Goal: Transaction & Acquisition: Purchase product/service

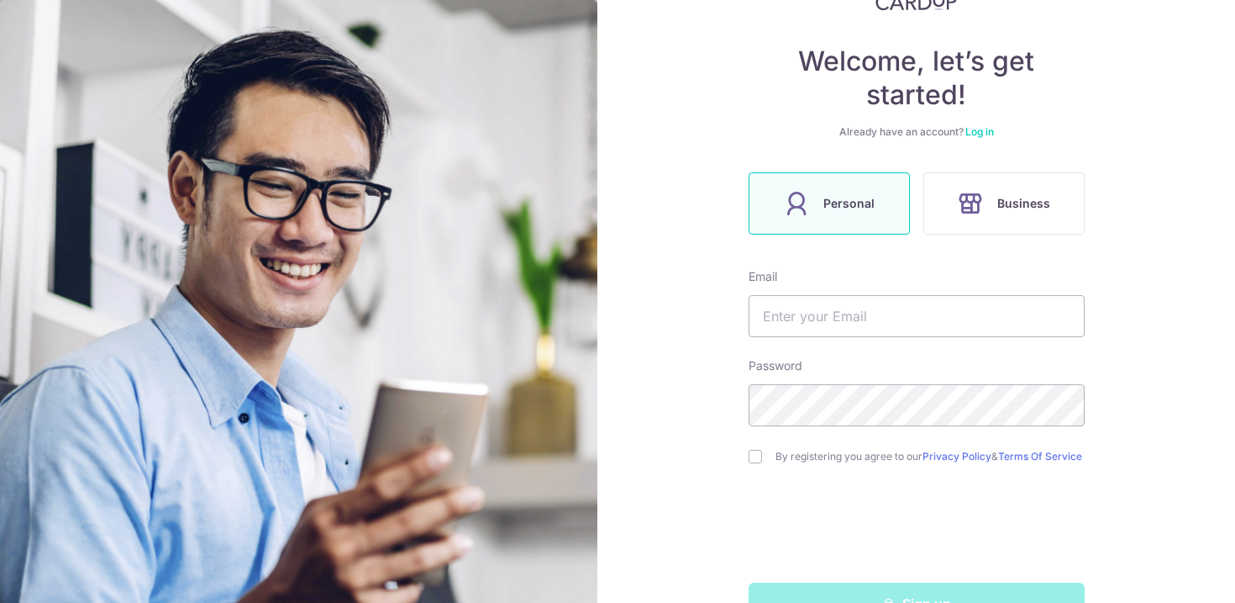
scroll to position [186, 0]
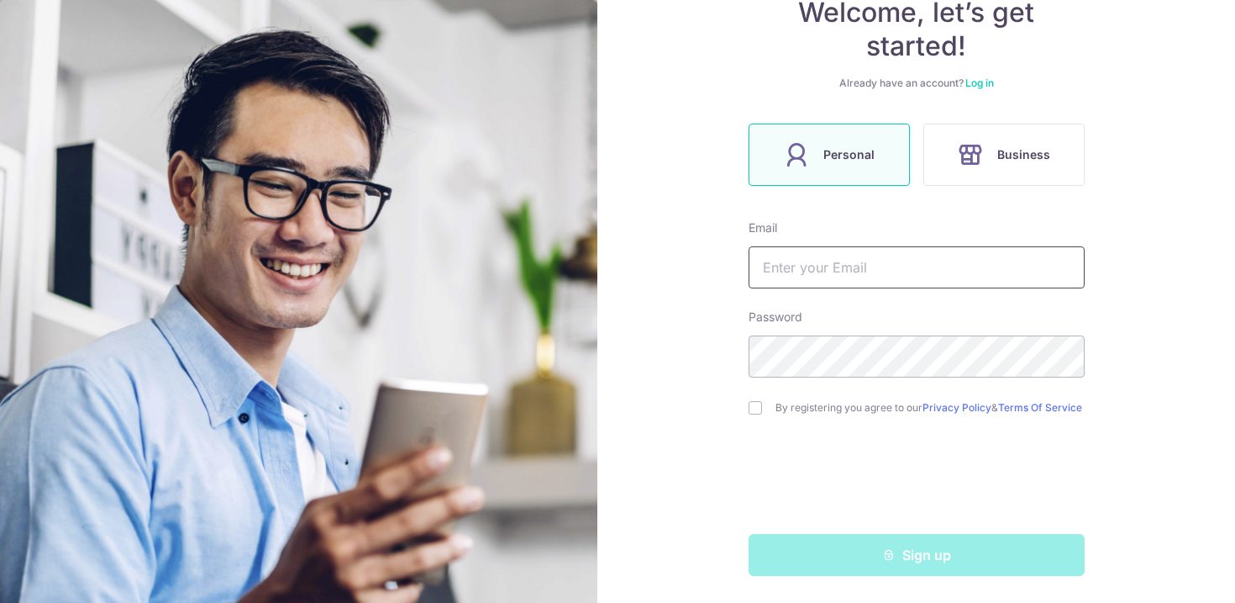
click at [813, 257] on input "text" at bounding box center [917, 267] width 336 height 42
type input "vicgoh89@gmail.com"
click at [755, 403] on input "checkbox" at bounding box center [755, 407] width 13 height 13
checkbox input "true"
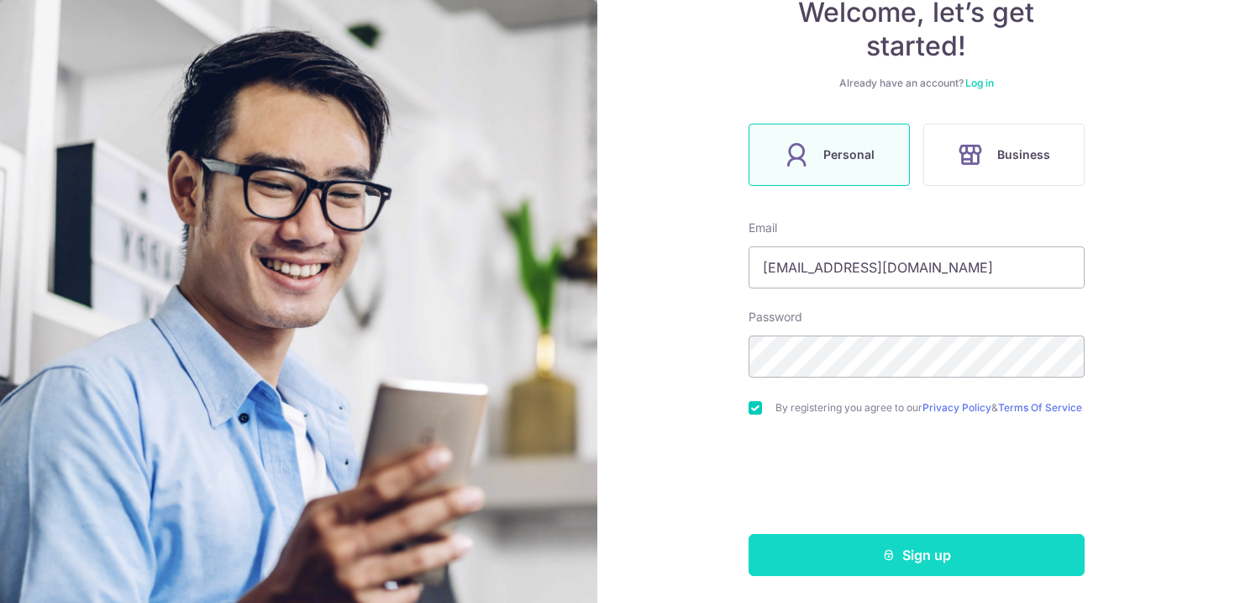
click at [879, 557] on button "Sign up" at bounding box center [917, 555] width 336 height 42
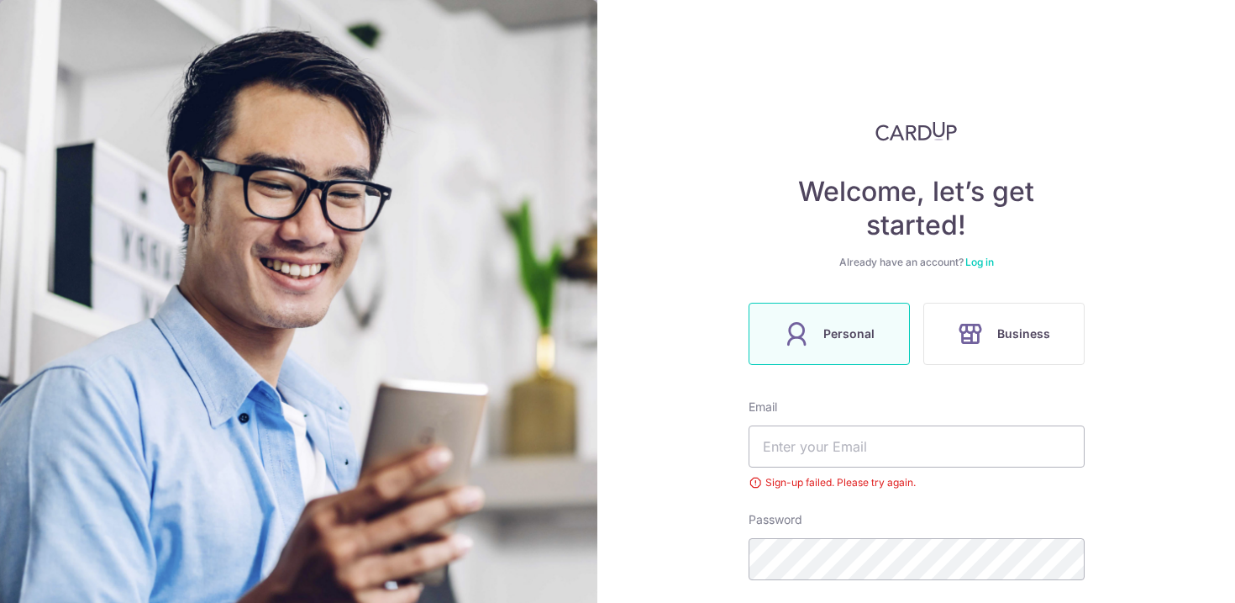
scroll to position [209, 0]
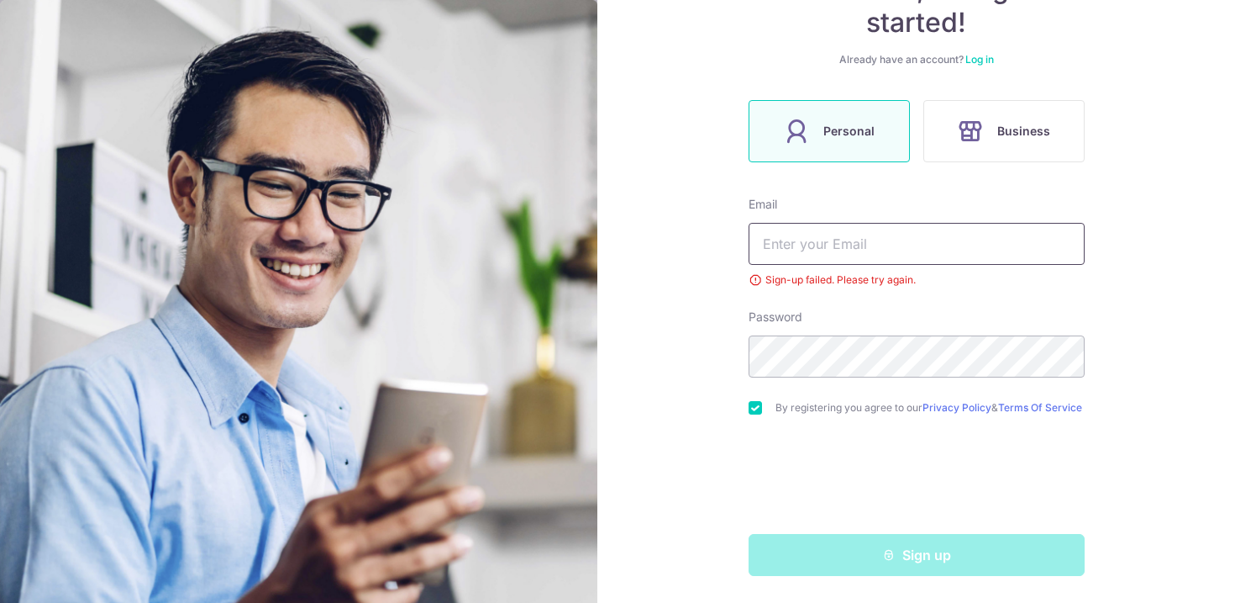
type input "vicgoh89@gmail.com"
click at [975, 53] on link "Log in" at bounding box center [980, 59] width 29 height 13
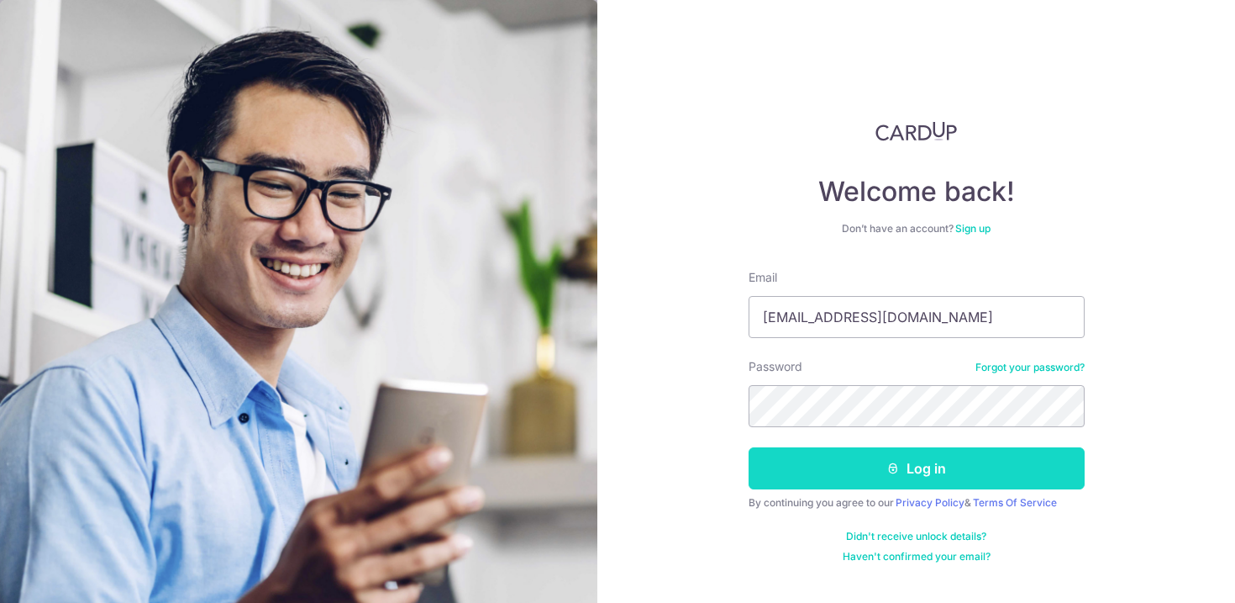
click at [827, 472] on button "Log in" at bounding box center [917, 468] width 336 height 42
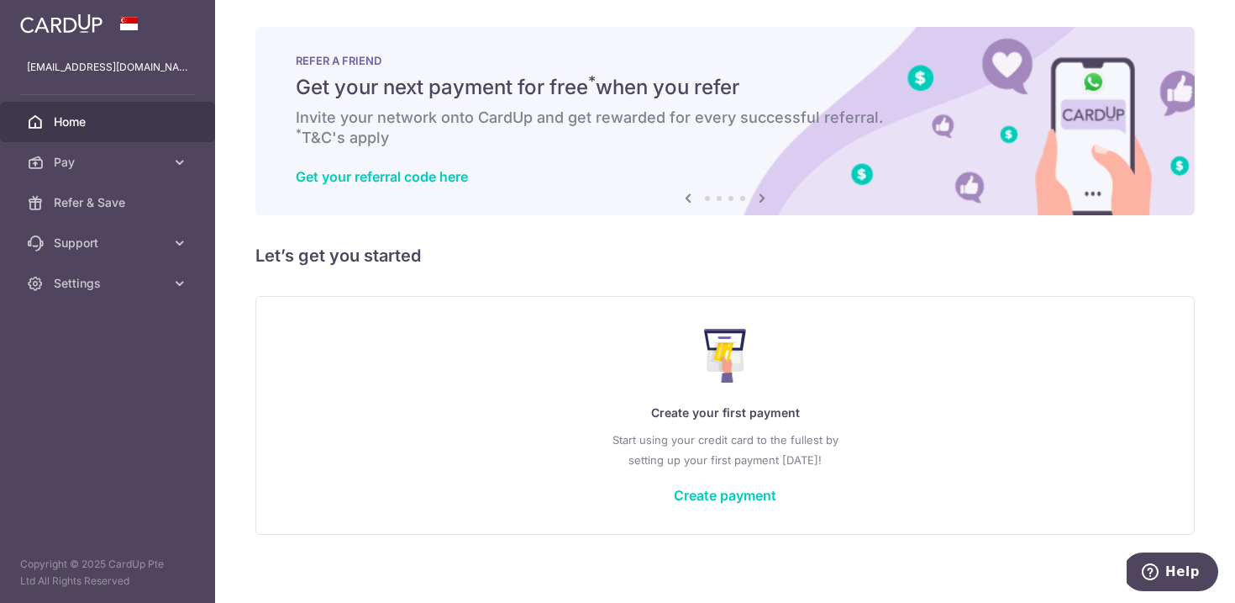
scroll to position [11, 0]
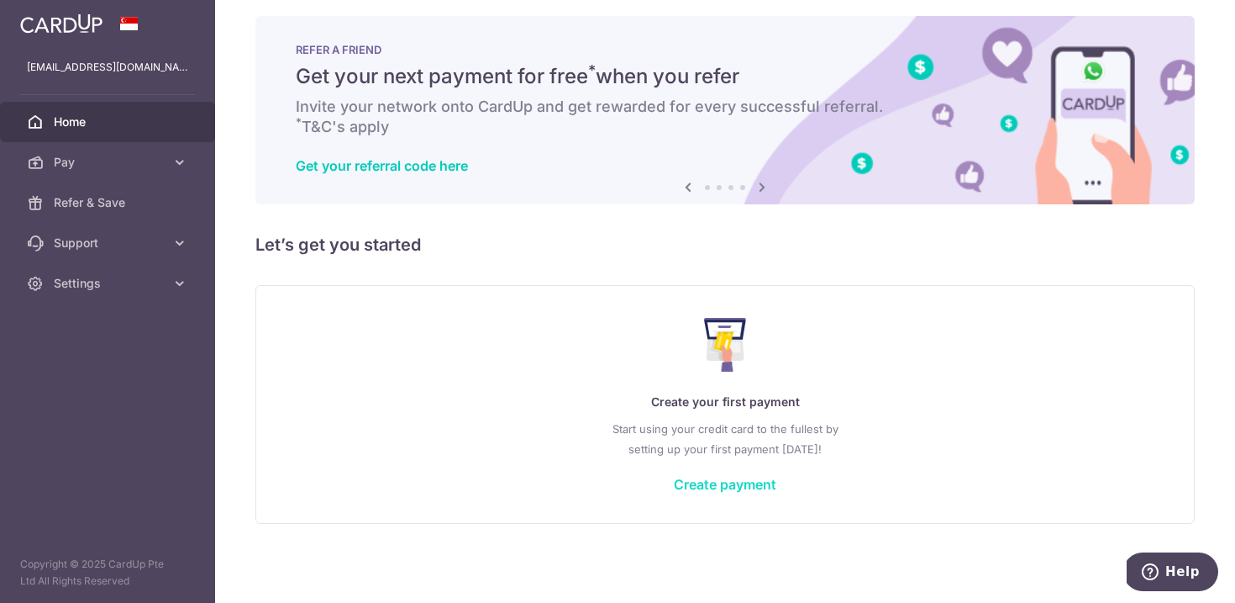
click at [718, 487] on link "Create payment" at bounding box center [725, 484] width 103 height 17
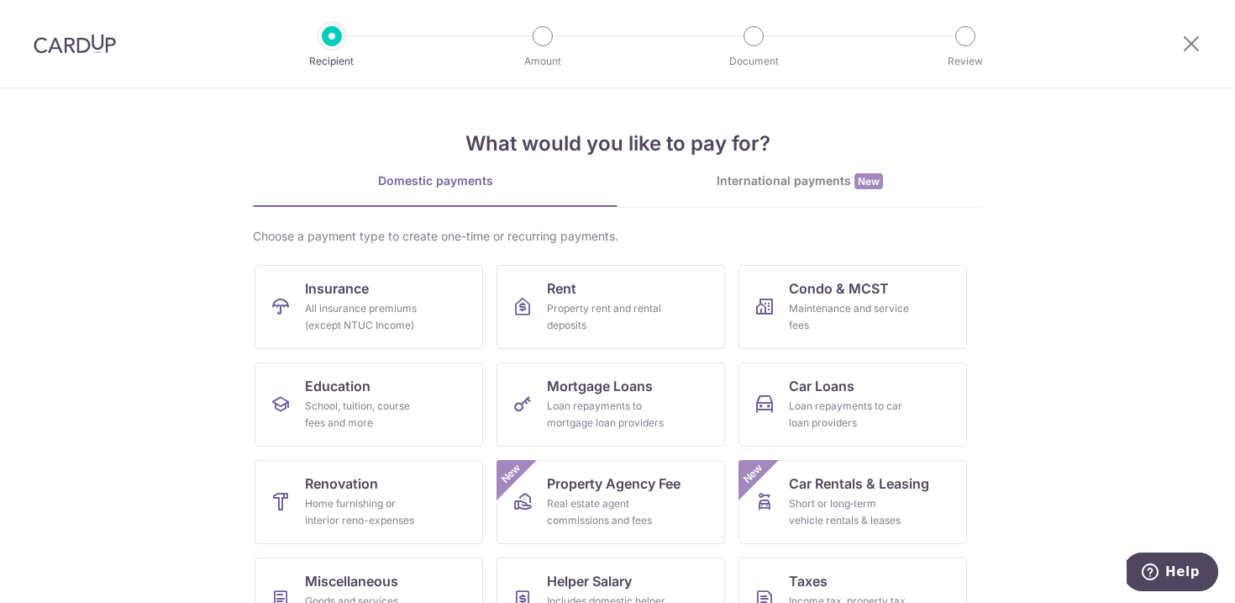
scroll to position [150, 0]
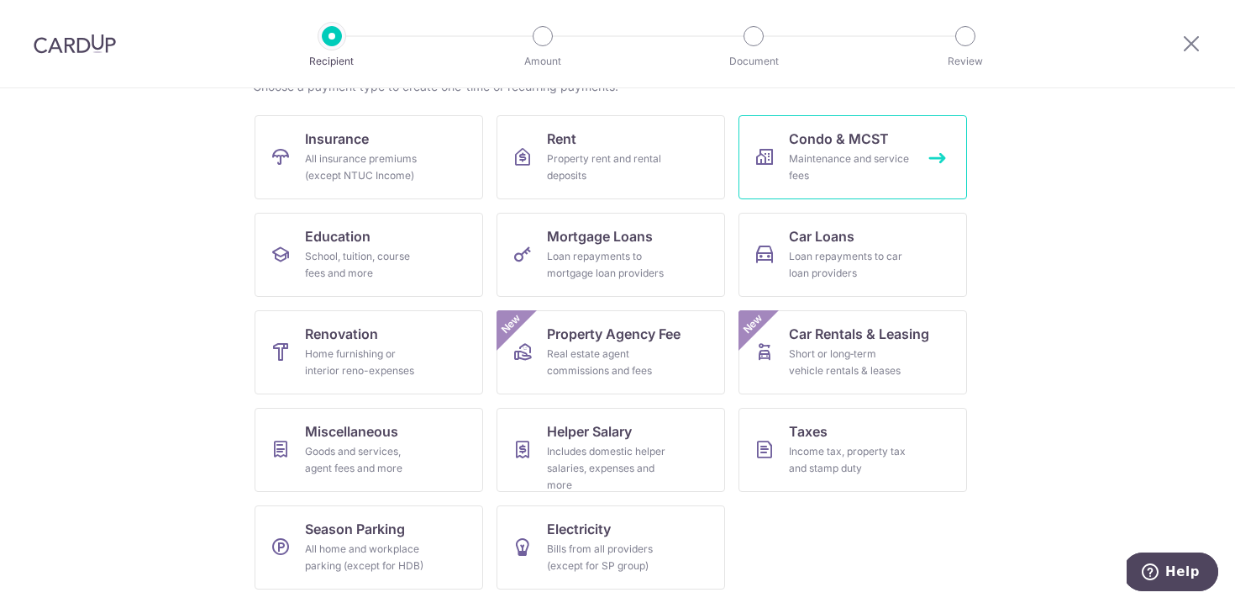
click at [887, 169] on div "Maintenance and service fees" at bounding box center [849, 167] width 121 height 34
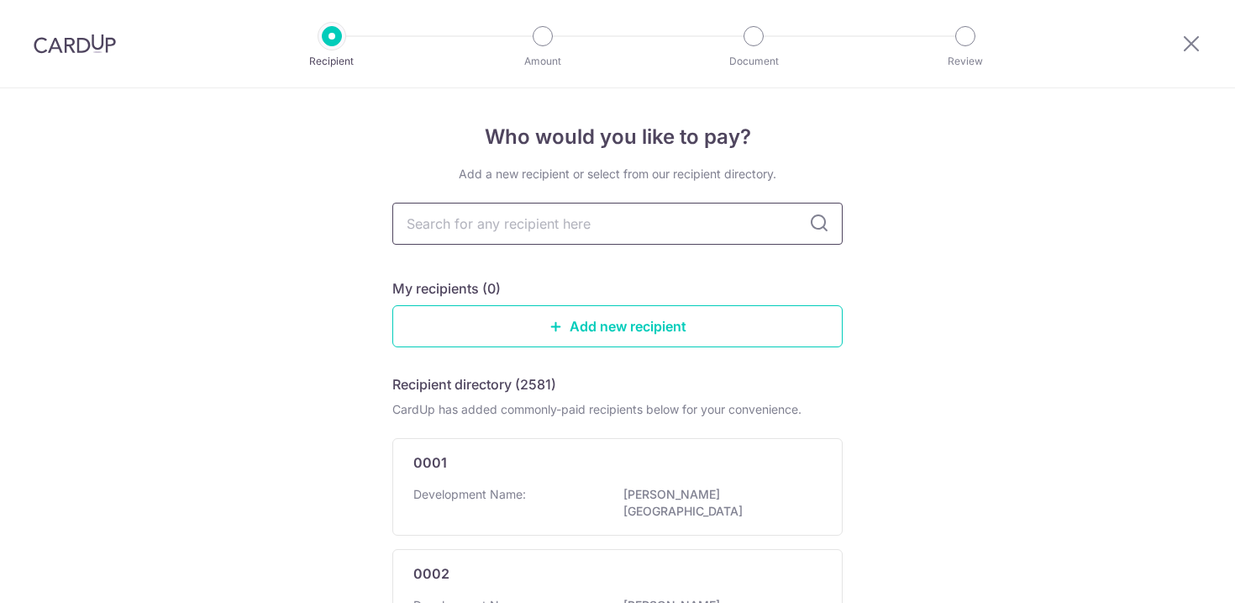
click at [594, 230] on input "text" at bounding box center [617, 224] width 450 height 42
click at [460, 334] on link "Add new recipient" at bounding box center [617, 326] width 450 height 42
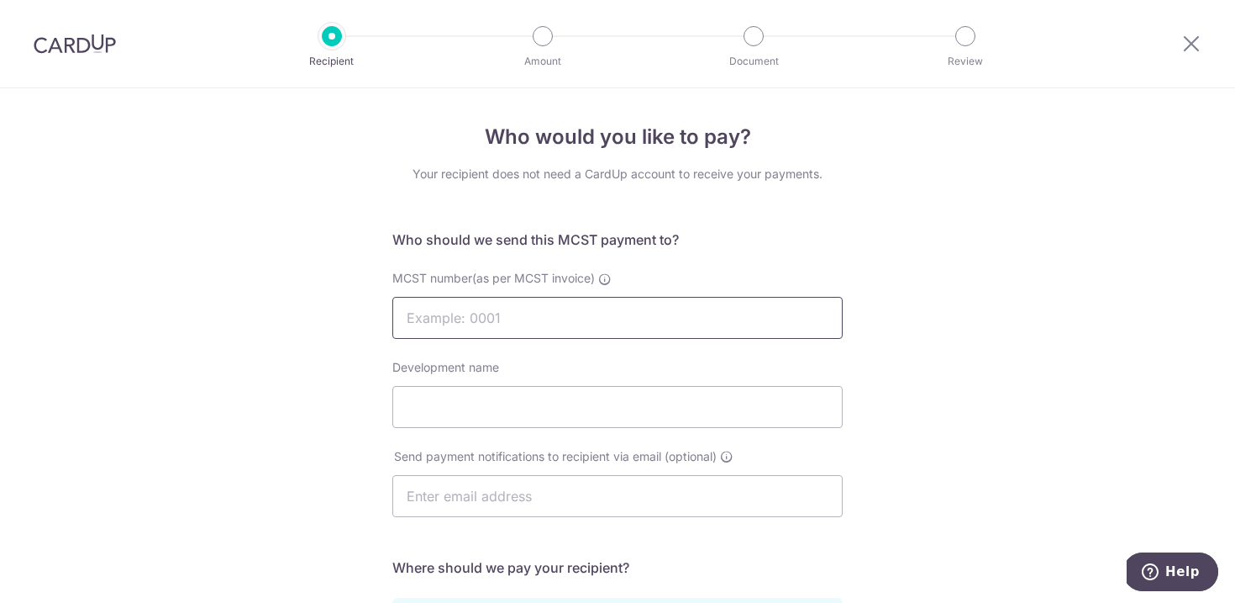
click at [542, 315] on input "MCST number(as per MCST invoice)" at bounding box center [617, 318] width 450 height 42
